Goal: Register for event/course

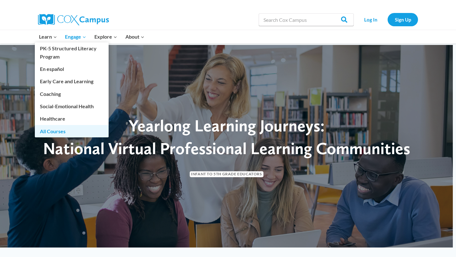
click at [72, 133] on link "All Courses" at bounding box center [72, 131] width 74 height 12
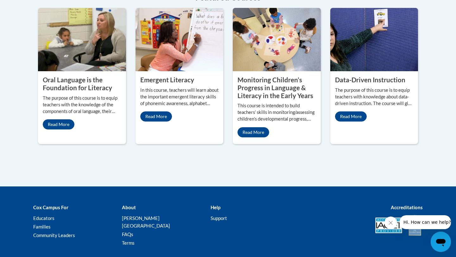
scroll to position [324, 0]
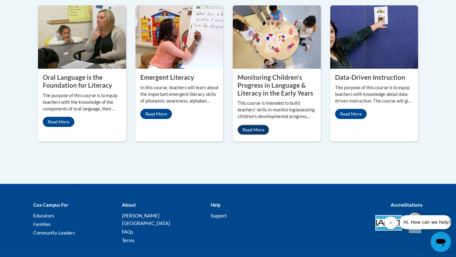
click at [255, 128] on link "Read More" at bounding box center [254, 130] width 32 height 10
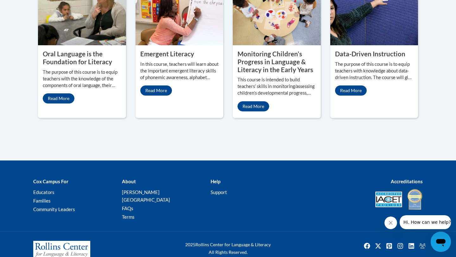
scroll to position [351, 0]
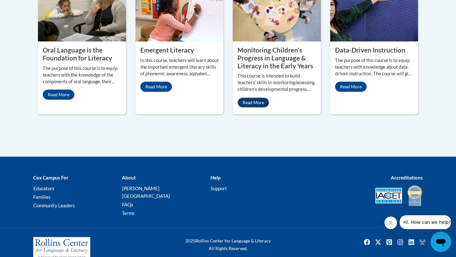
click at [259, 103] on link "Read More" at bounding box center [254, 103] width 32 height 10
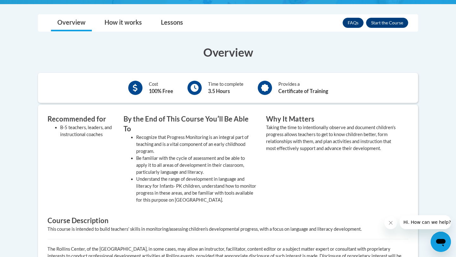
scroll to position [197, 0]
